Goal: Browse casually

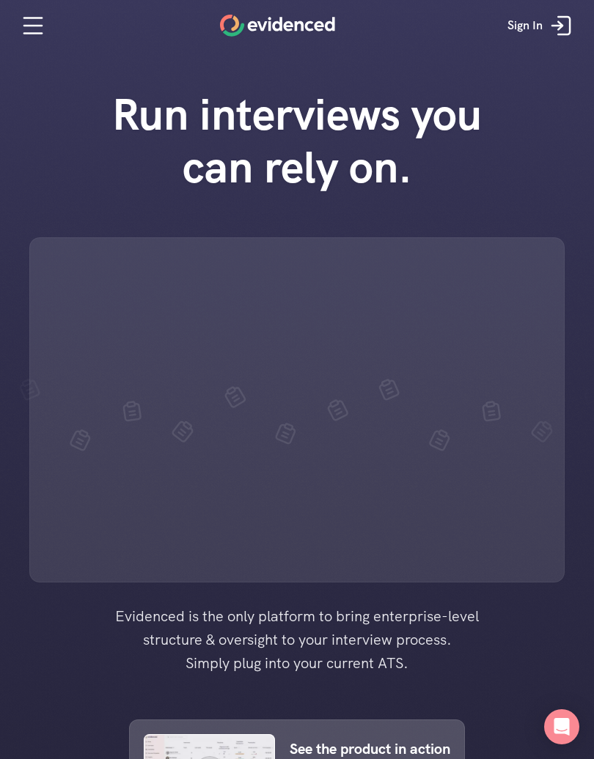
click at [572, 757] on div at bounding box center [297, 709] width 594 height 1419
